Goal: Information Seeking & Learning: Learn about a topic

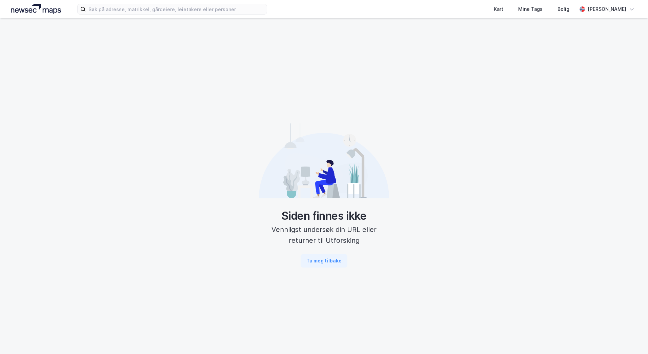
click at [128, 1] on div "Kart Mine Tags Bolig [PERSON_NAME]" at bounding box center [324, 9] width 648 height 18
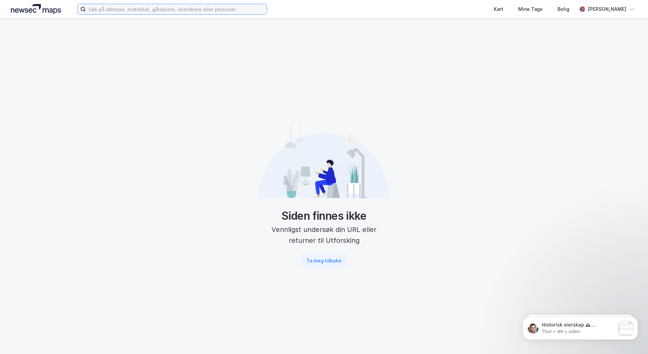
click at [127, 13] on input at bounding box center [176, 9] width 181 height 10
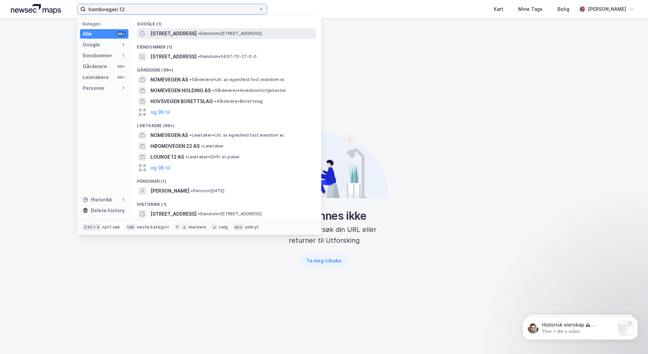
type input "hombvegen 12"
click at [176, 32] on span "[STREET_ADDRESS]" at bounding box center [173, 33] width 46 height 8
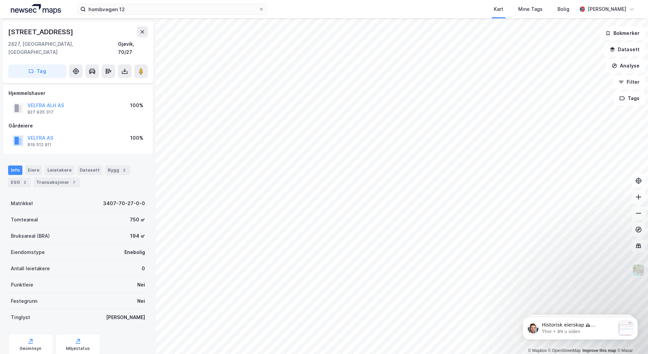
scroll to position [15, 0]
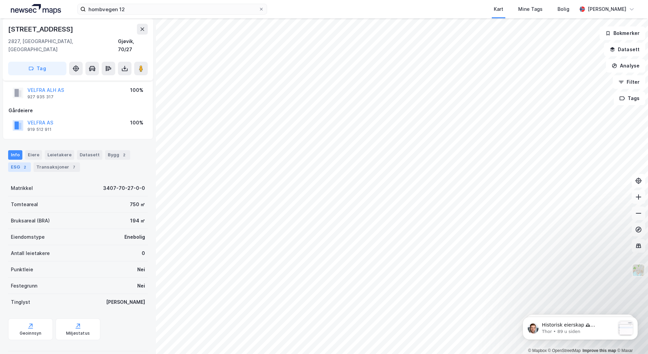
click at [17, 162] on div "ESG 2" at bounding box center [19, 166] width 23 height 9
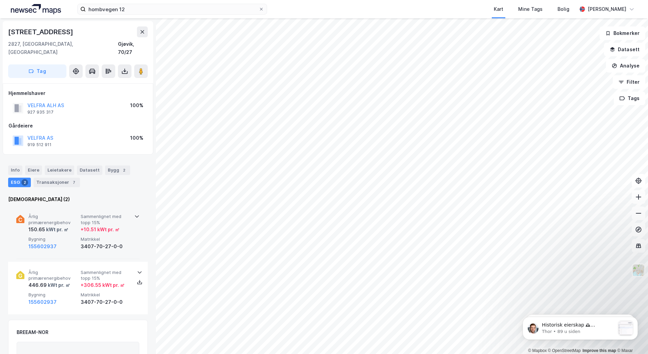
click at [134, 213] on icon at bounding box center [136, 215] width 5 height 5
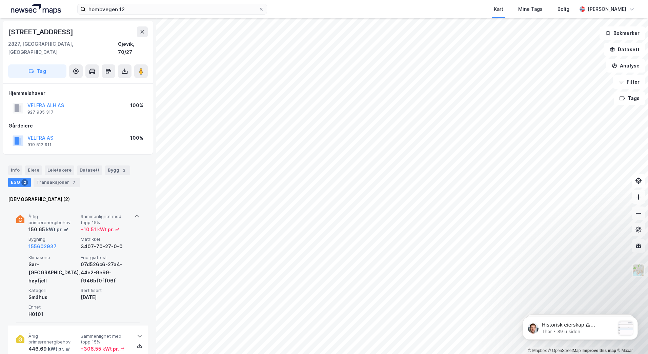
click at [134, 213] on icon at bounding box center [136, 215] width 5 height 5
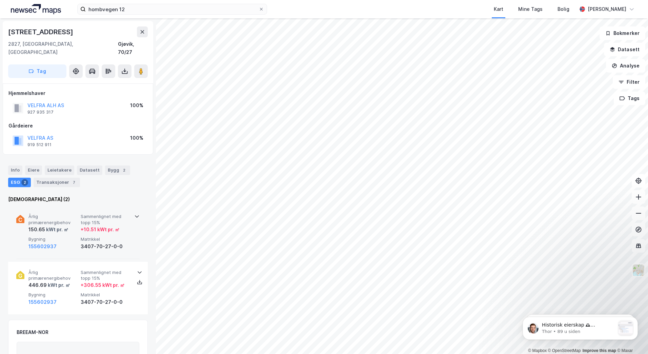
click at [75, 236] on span "Bygning" at bounding box center [52, 239] width 49 height 6
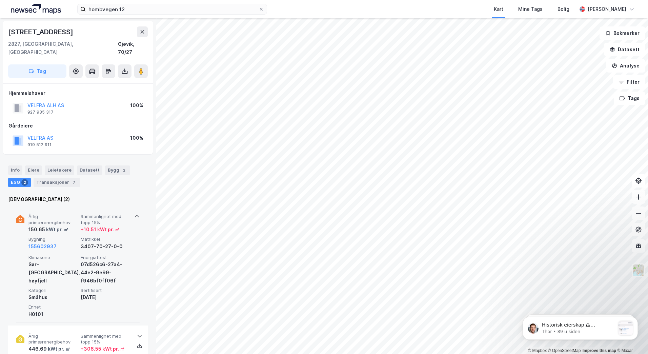
click at [75, 226] on div "Årlig primærenergibehov 150.65 kWt pr. ㎡ Sammenlignet med topp 15% + 10.51 kWt …" at bounding box center [79, 231] width 102 height 37
